Goal: Check status

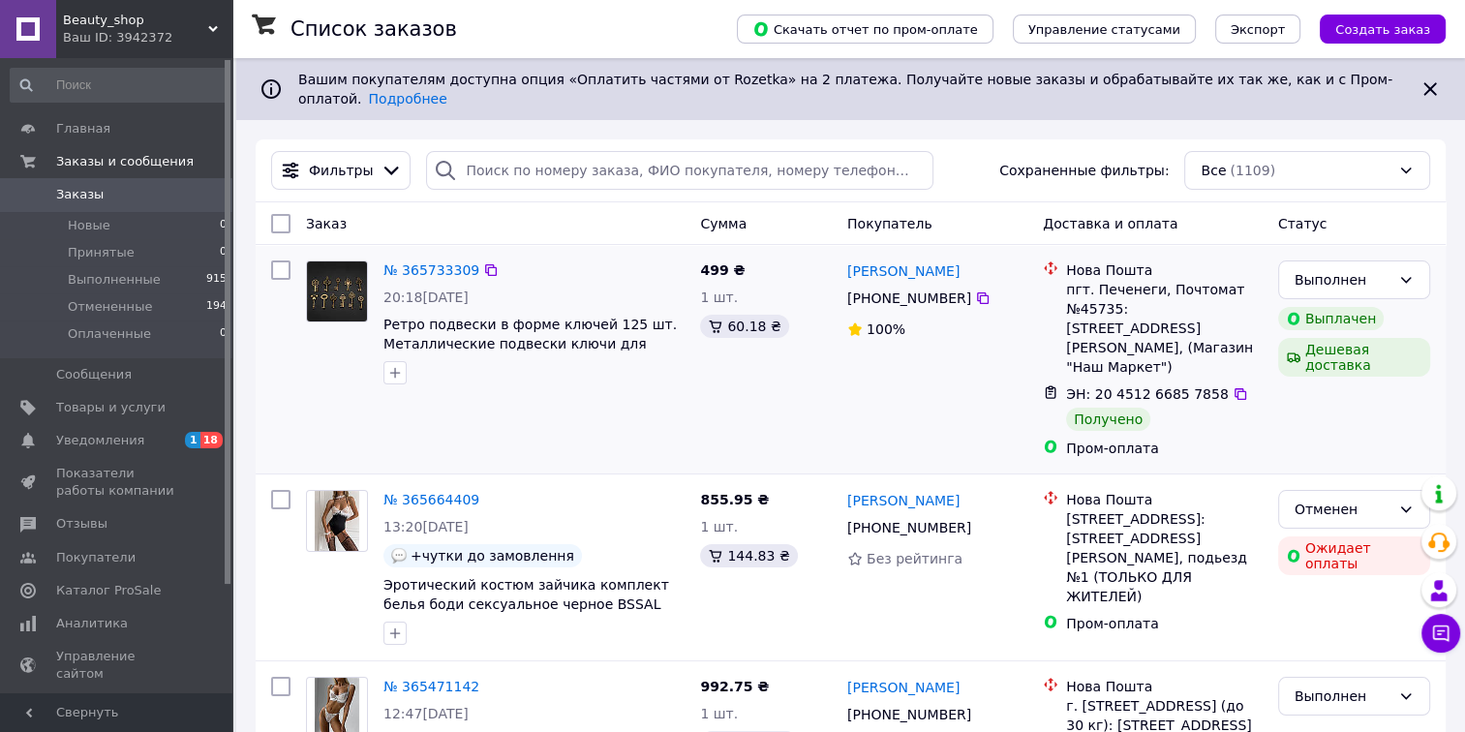
scroll to position [194, 0]
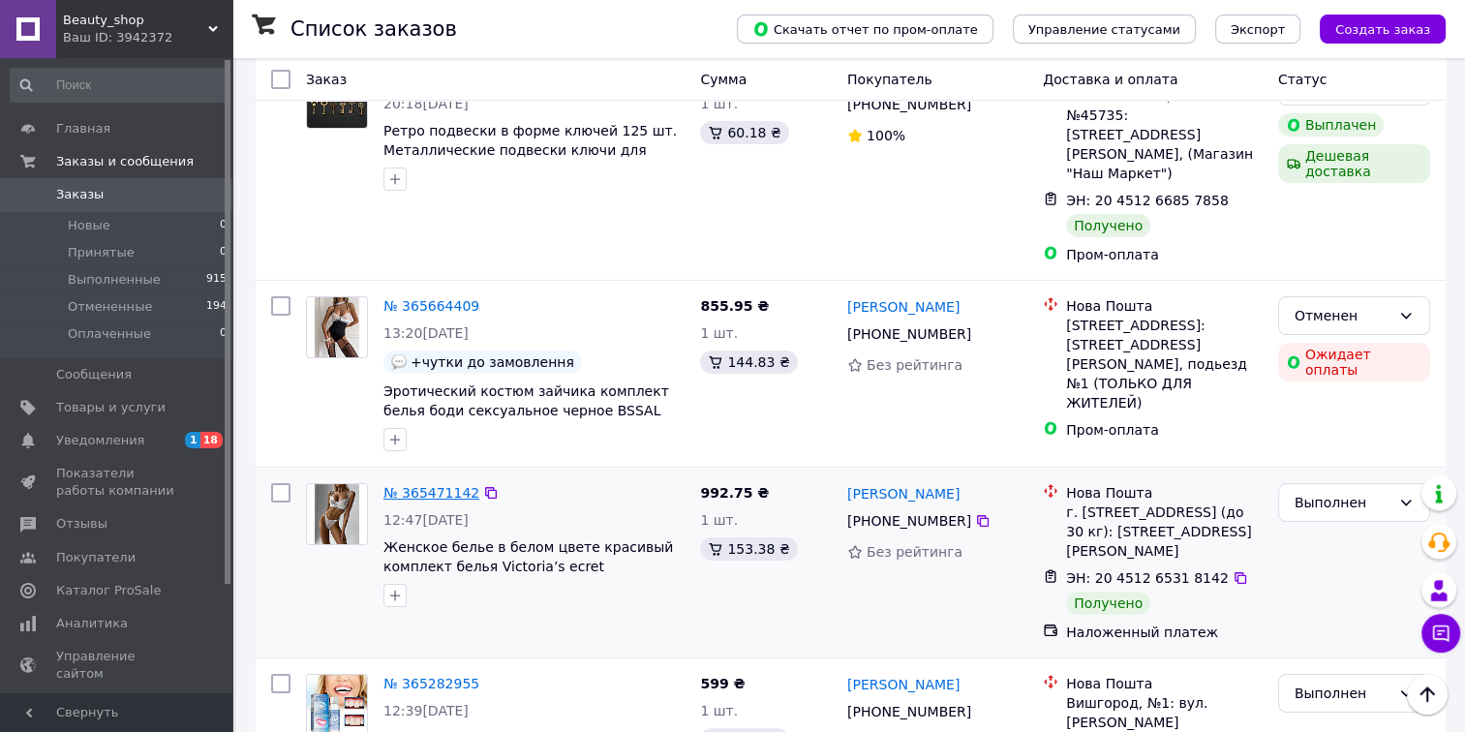
click at [426, 485] on link "№ 365471142" at bounding box center [432, 492] width 96 height 15
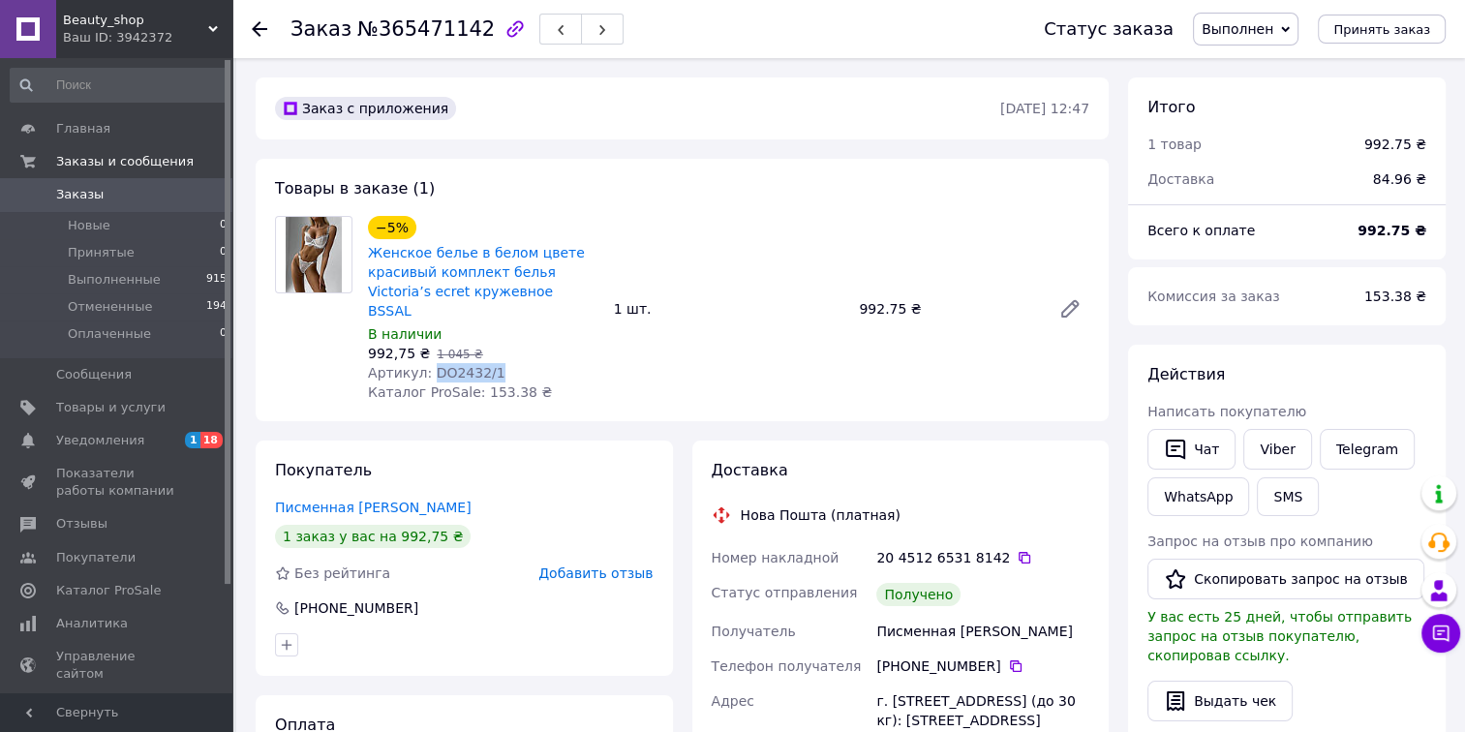
drag, startPoint x: 506, startPoint y: 351, endPoint x: 429, endPoint y: 355, distance: 76.7
click at [429, 363] on div "Артикул: DO2432/1" at bounding box center [483, 372] width 231 height 19
copy span "DO2432/1"
click at [170, 438] on span "Уведомления" at bounding box center [117, 440] width 123 height 17
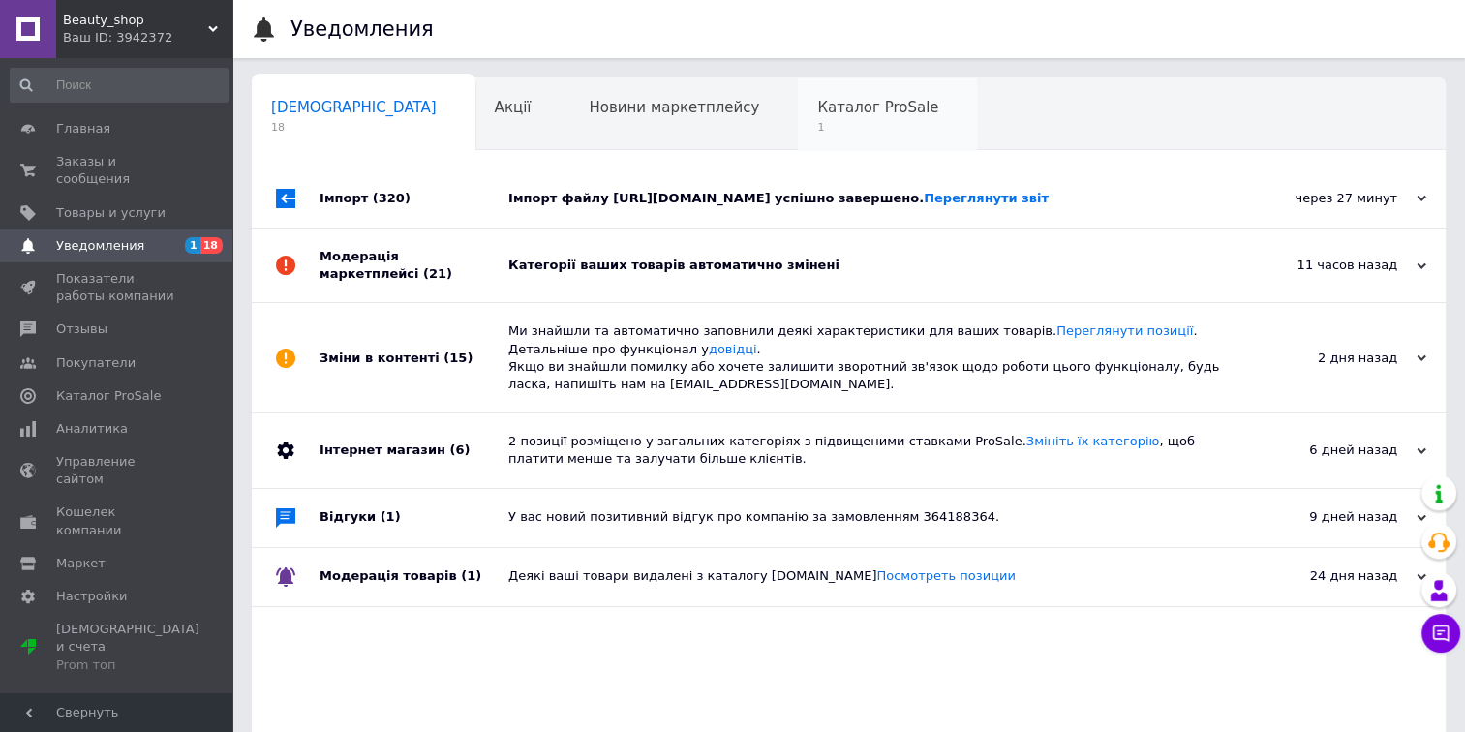
click at [798, 117] on div "Каталог ProSale 1" at bounding box center [887, 115] width 179 height 74
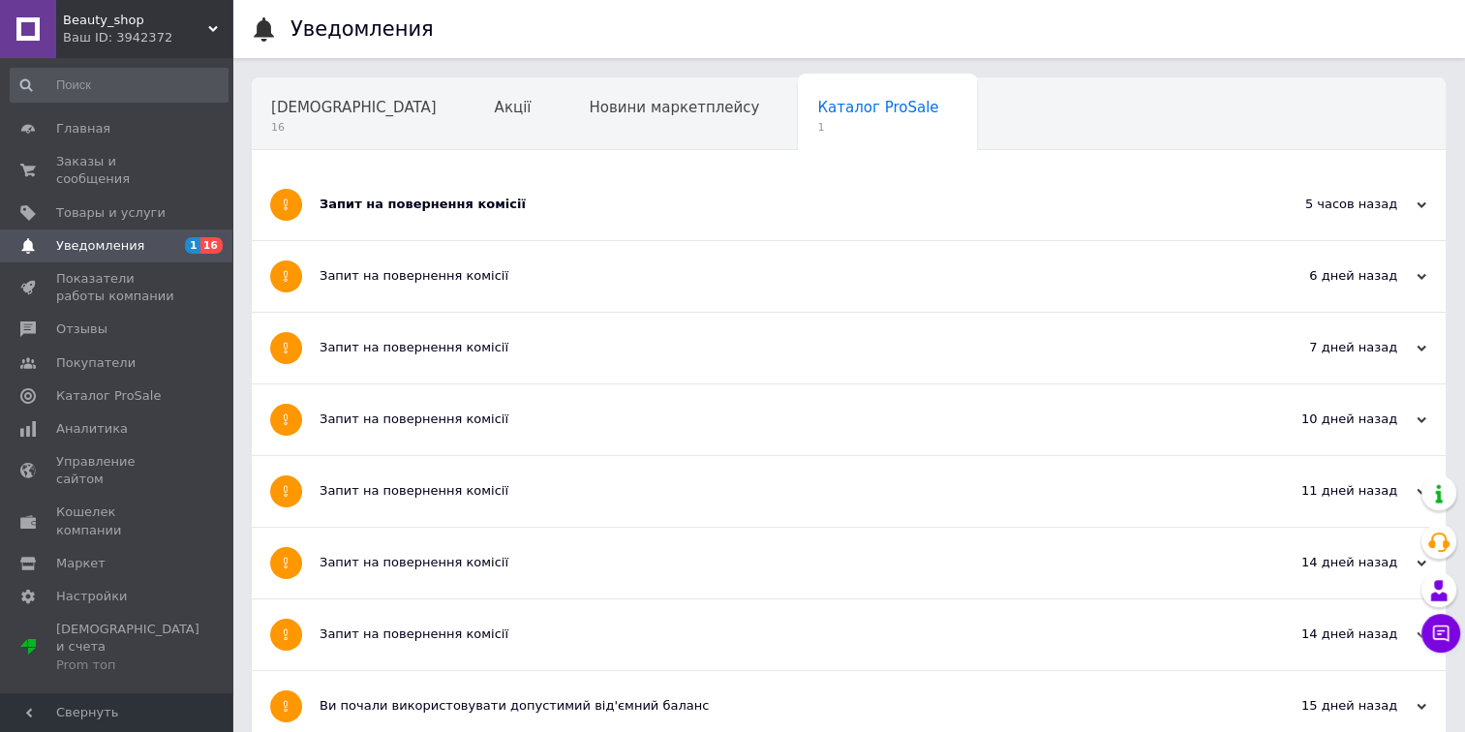
drag, startPoint x: 421, startPoint y: 192, endPoint x: 403, endPoint y: 155, distance: 41.1
click at [418, 192] on div "Запит на повернення комісії" at bounding box center [776, 204] width 913 height 71
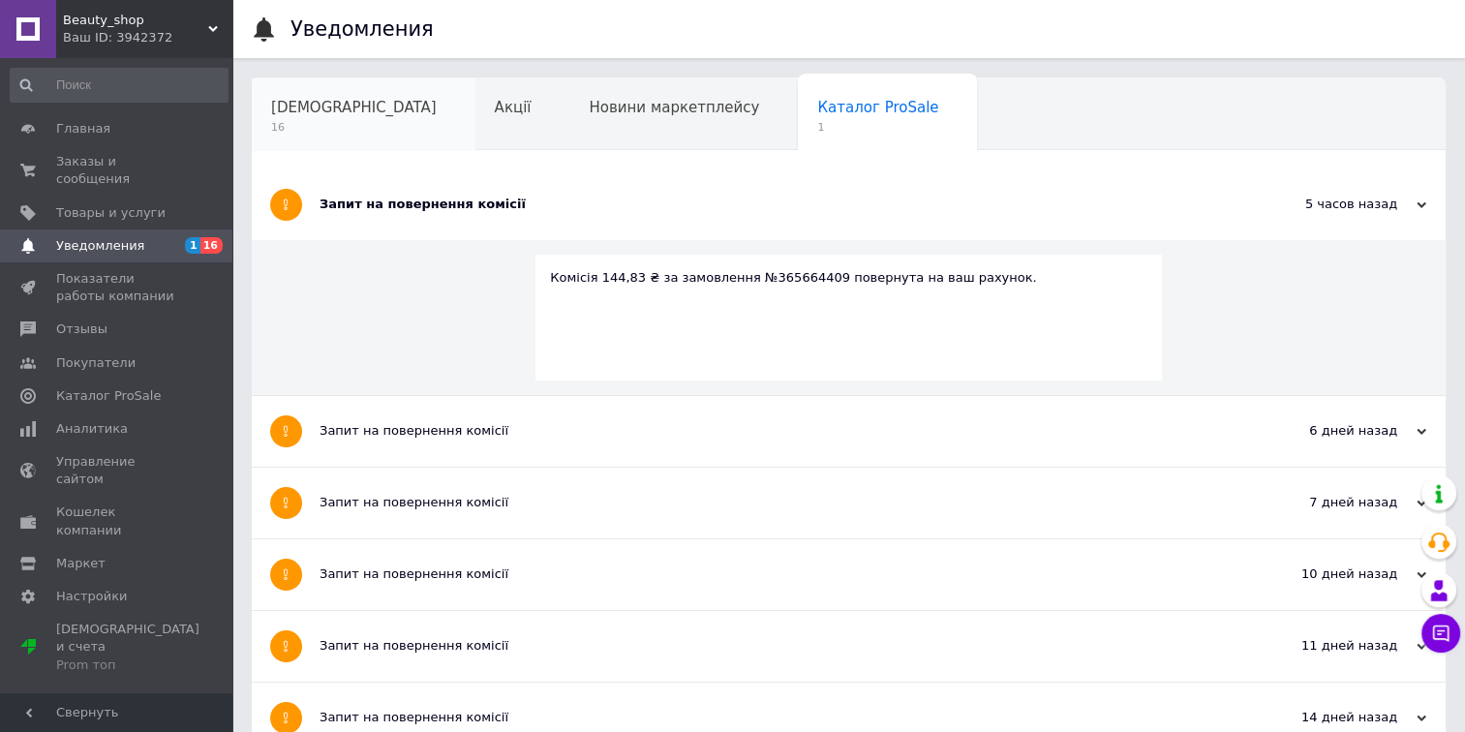
click at [301, 102] on span "[DEMOGRAPHIC_DATA]" at bounding box center [354, 107] width 166 height 17
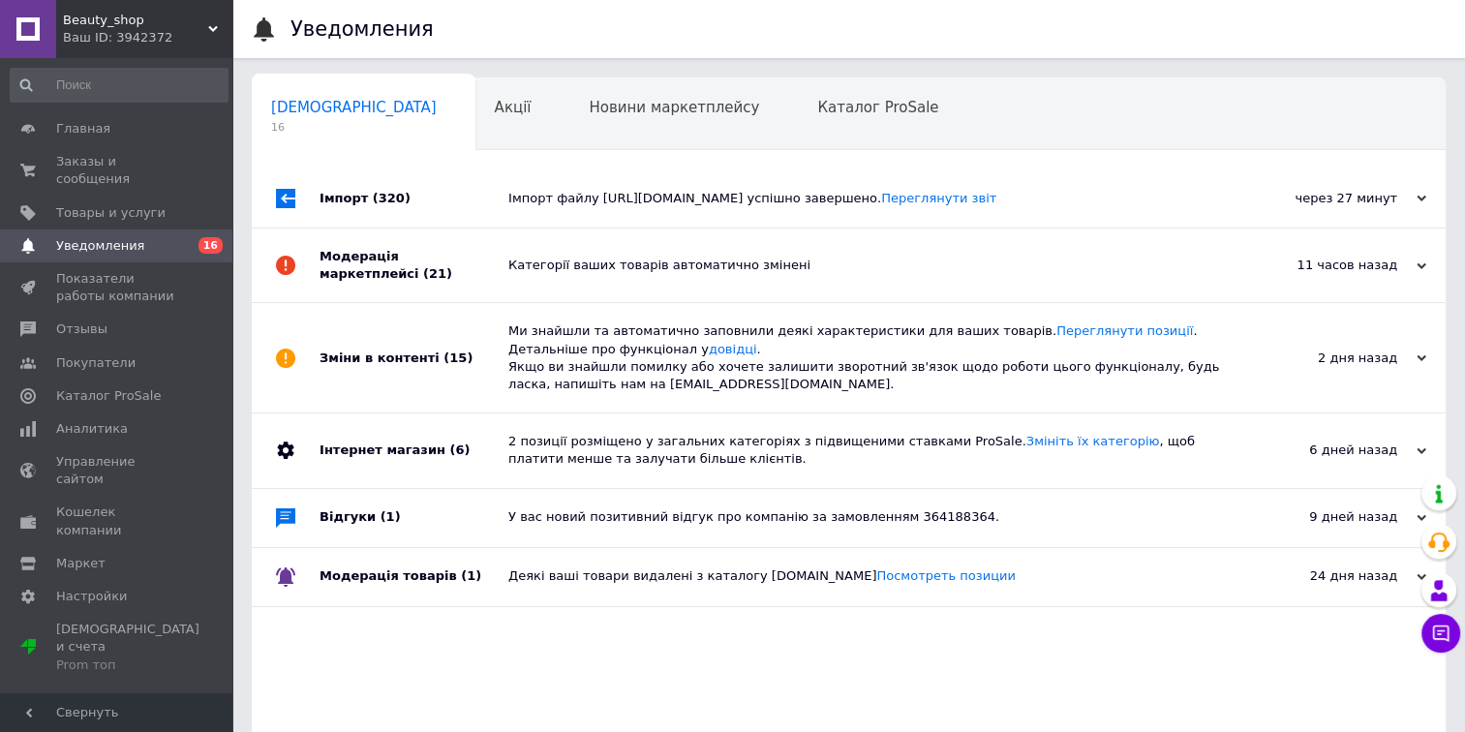
click at [500, 219] on div "Імпорт (320)" at bounding box center [414, 198] width 189 height 58
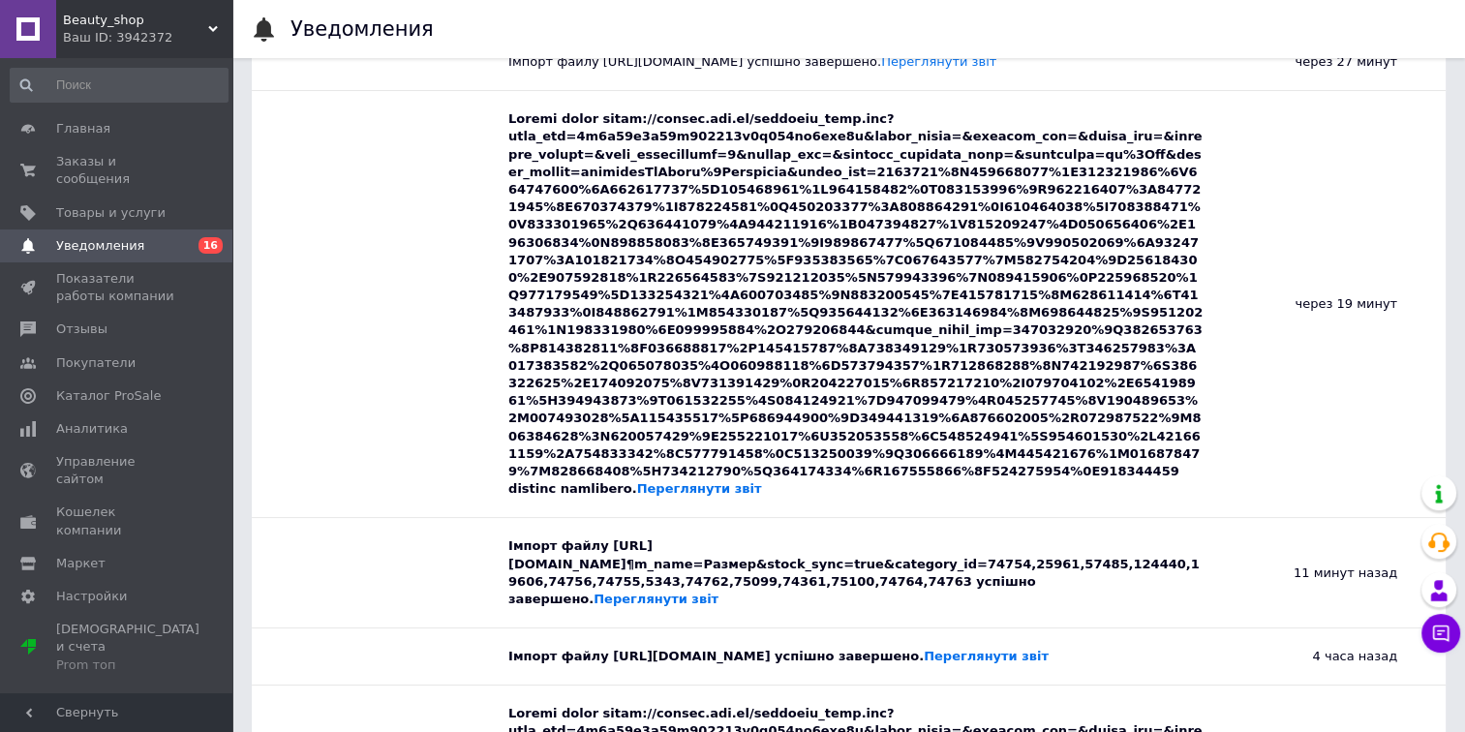
scroll to position [291, 0]
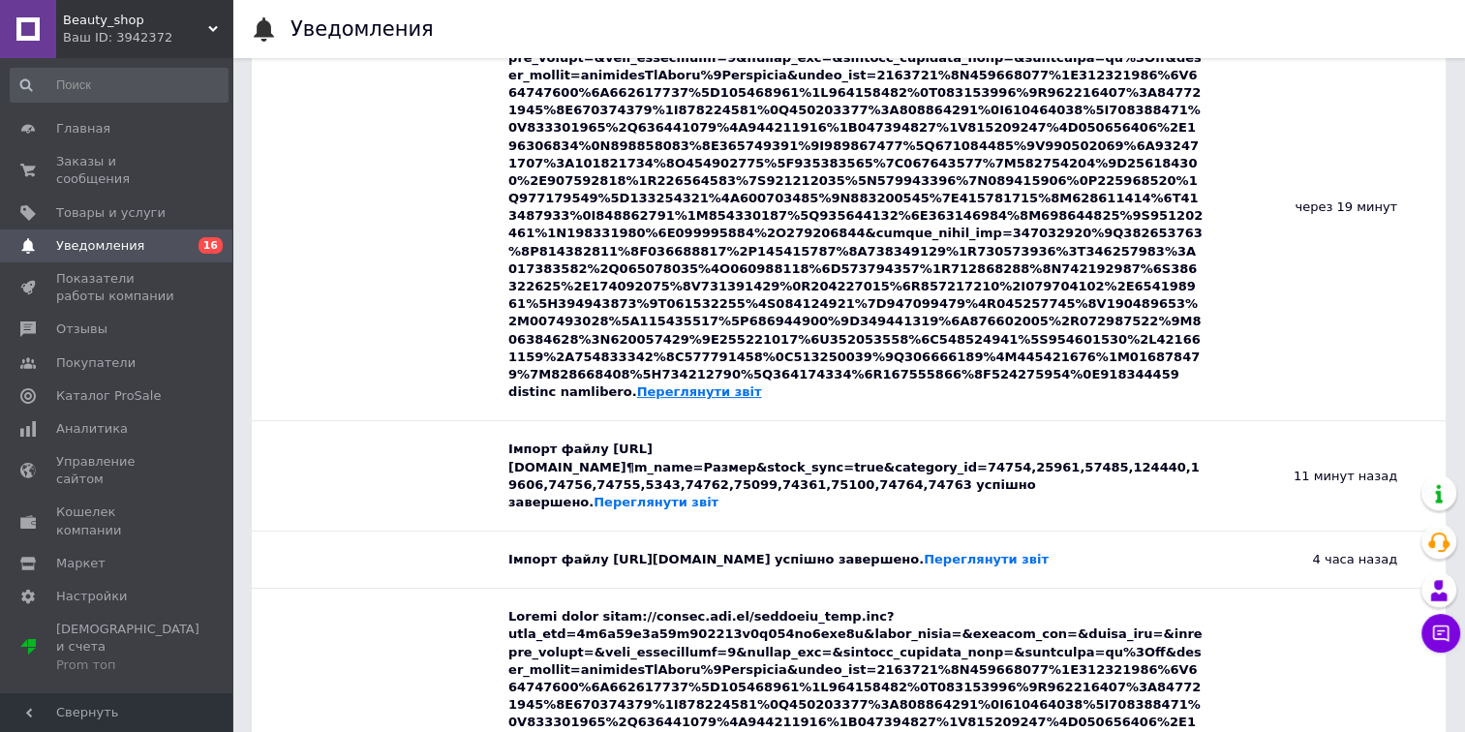
click at [762, 399] on link "Переглянути звіт" at bounding box center [699, 391] width 125 height 15
